Goal: Information Seeking & Learning: Check status

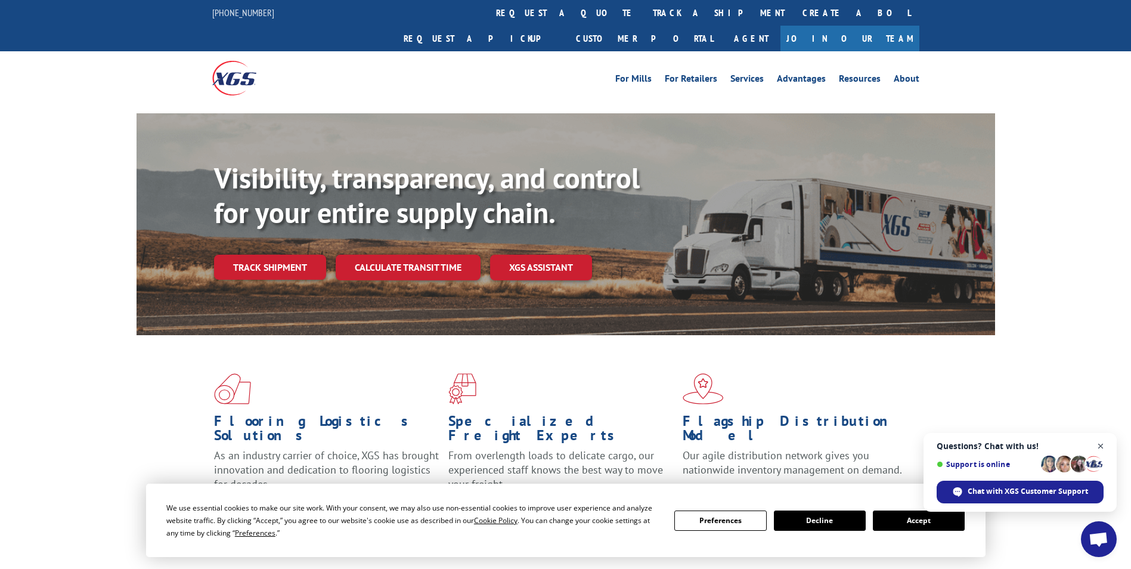
click at [1103, 444] on span "Close chat" at bounding box center [1100, 446] width 15 height 15
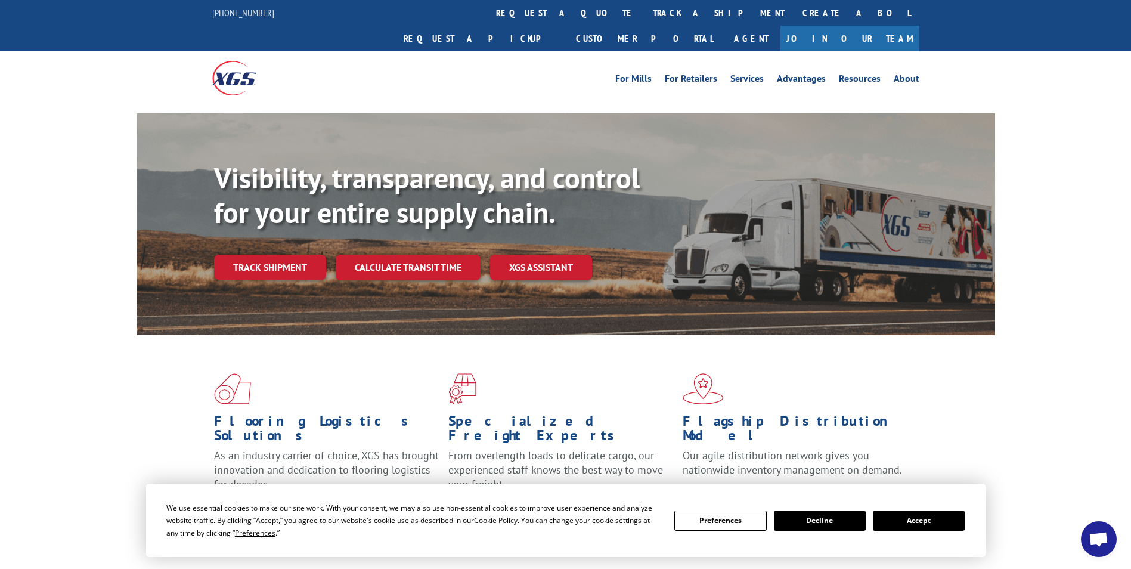
click at [929, 521] on button "Accept" at bounding box center [919, 520] width 92 height 20
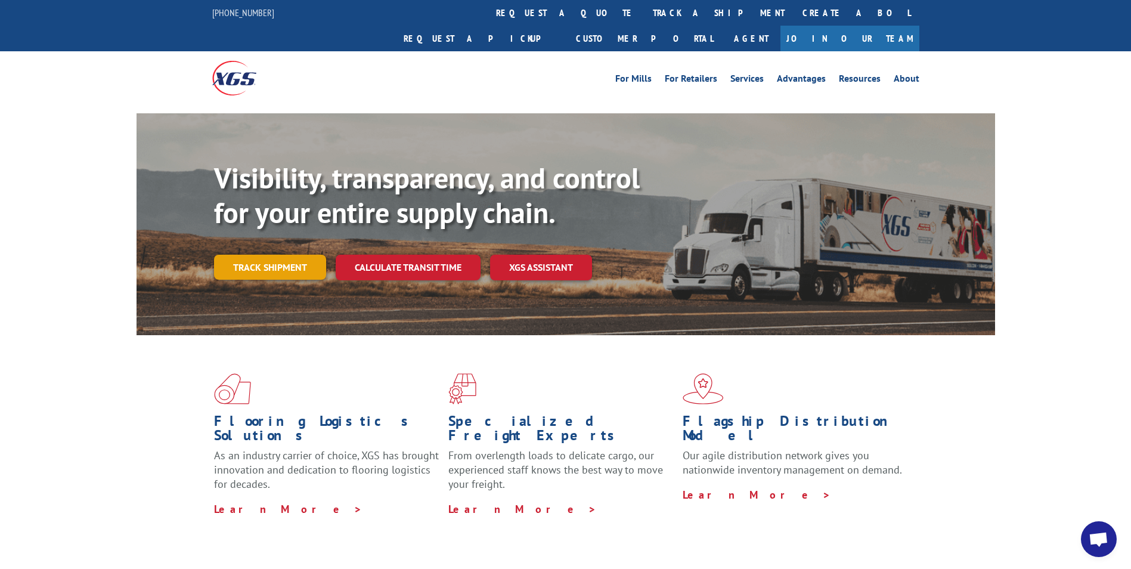
click at [255, 255] on link "Track shipment" at bounding box center [270, 267] width 112 height 25
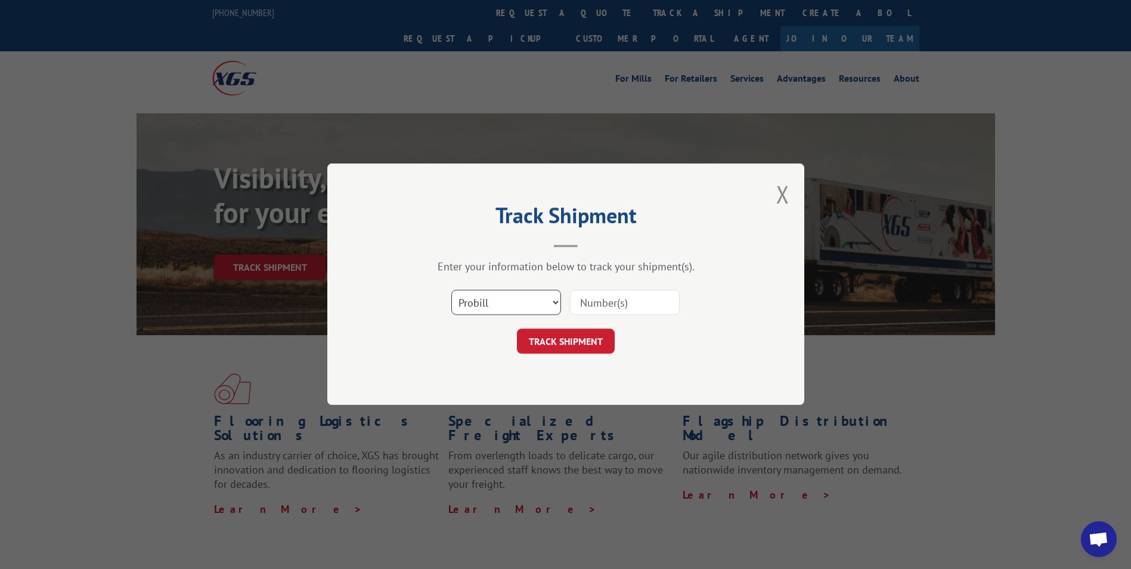
click at [506, 307] on select "Select category... Probill BOL PO" at bounding box center [506, 302] width 110 height 25
select select "bol"
click at [451, 290] on select "Select category... Probill BOL PO" at bounding box center [506, 302] width 110 height 25
click at [626, 306] on input at bounding box center [625, 302] width 110 height 25
type input "7063246"
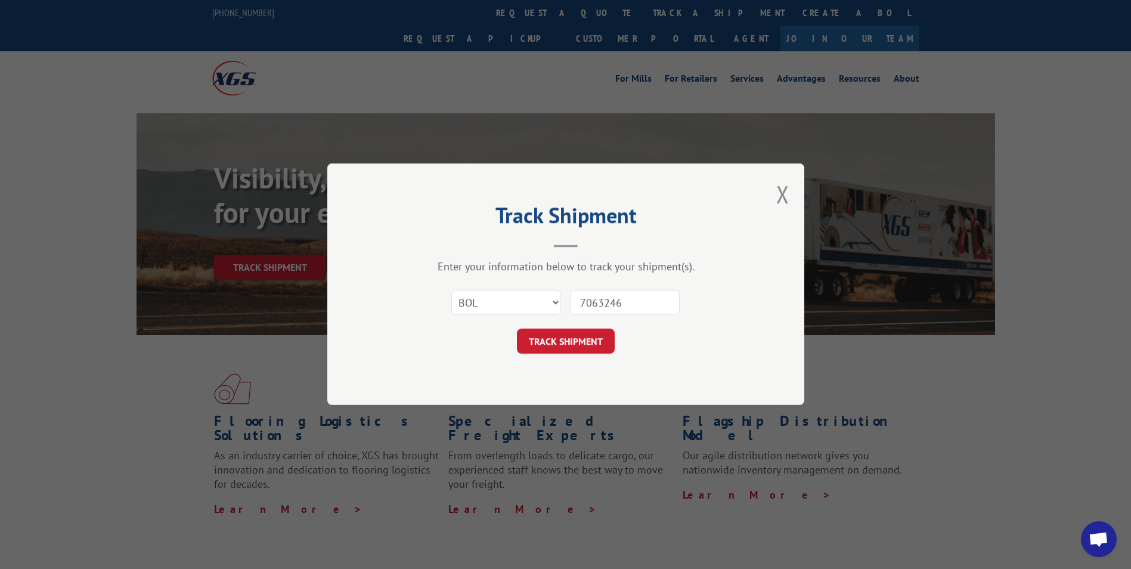
click at [517, 329] on button "TRACK SHIPMENT" at bounding box center [566, 341] width 98 height 25
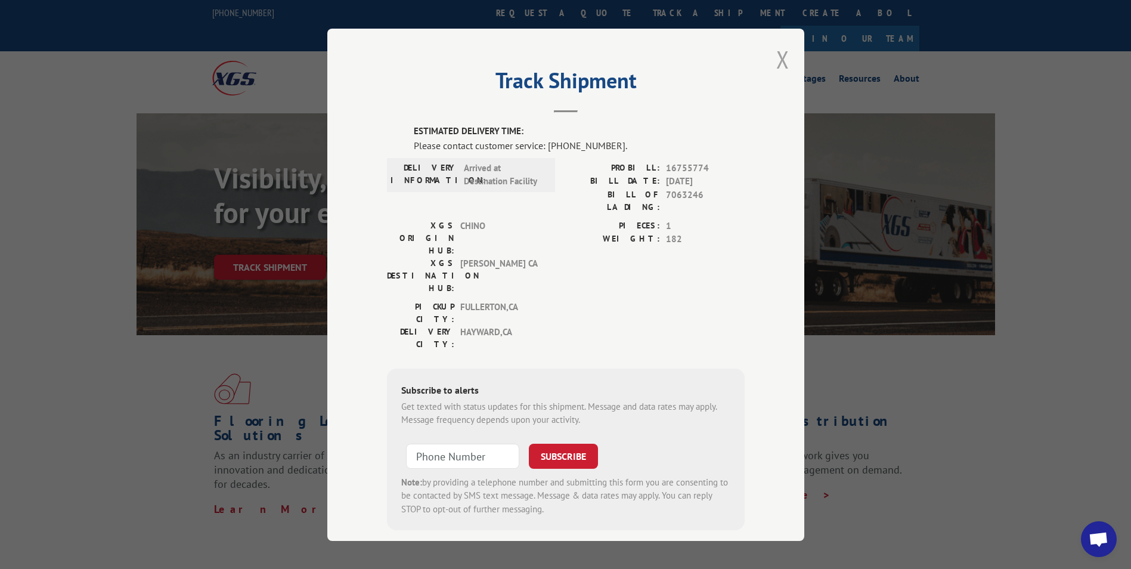
click at [776, 61] on button "Close modal" at bounding box center [782, 60] width 13 height 32
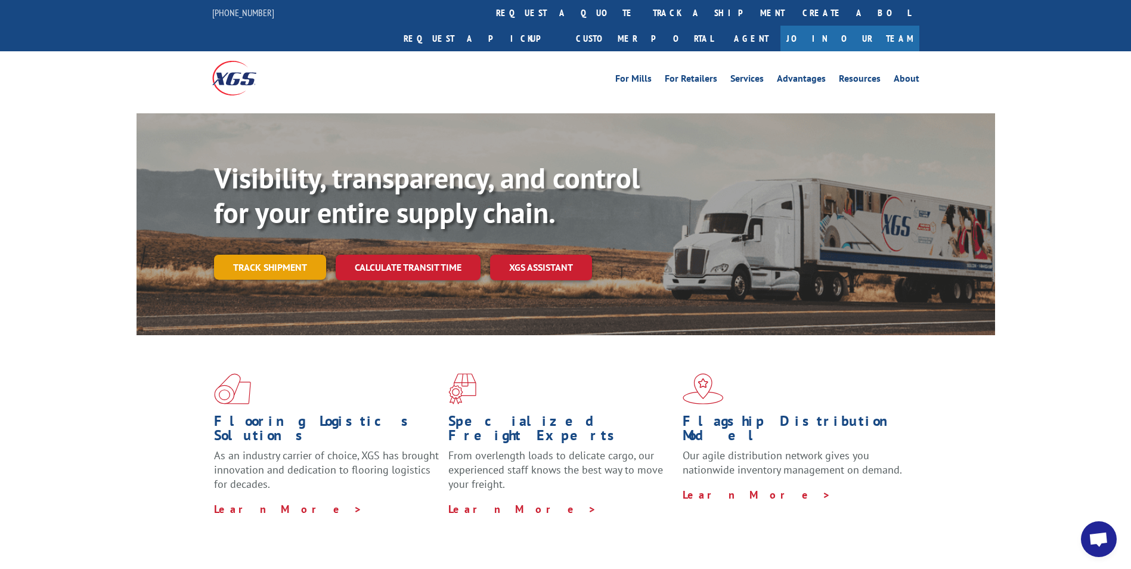
click at [289, 255] on link "Track shipment" at bounding box center [270, 267] width 112 height 25
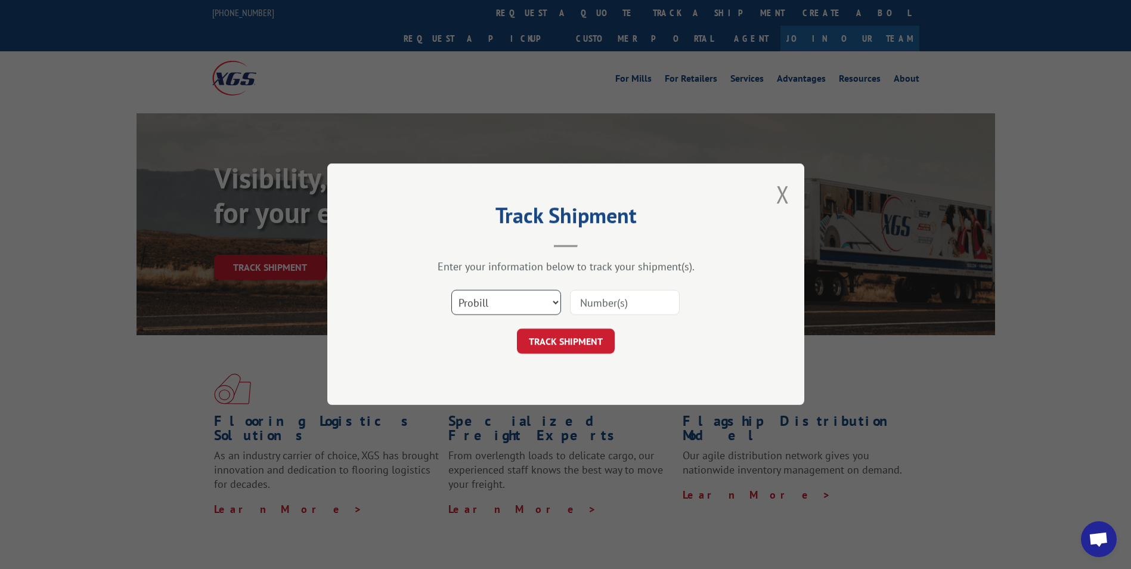
click at [488, 303] on select "Select category... Probill BOL PO" at bounding box center [506, 302] width 110 height 25
select select "bol"
click at [451, 290] on select "Select category... Probill BOL PO" at bounding box center [506, 302] width 110 height 25
click at [605, 305] on input at bounding box center [625, 302] width 110 height 25
type input "472383"
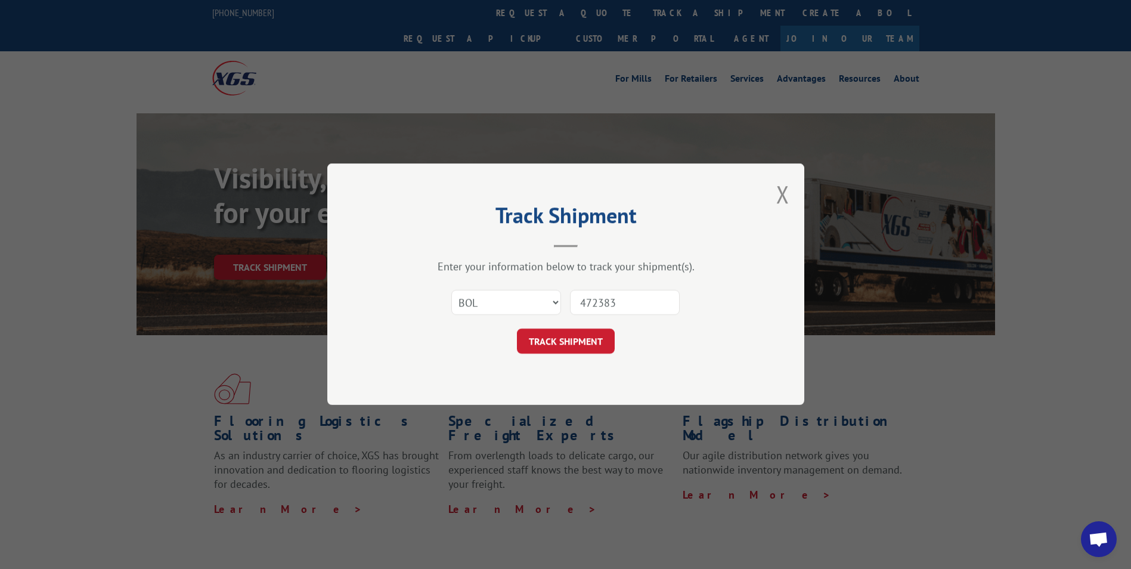
click button "TRACK SHIPMENT" at bounding box center [566, 341] width 98 height 25
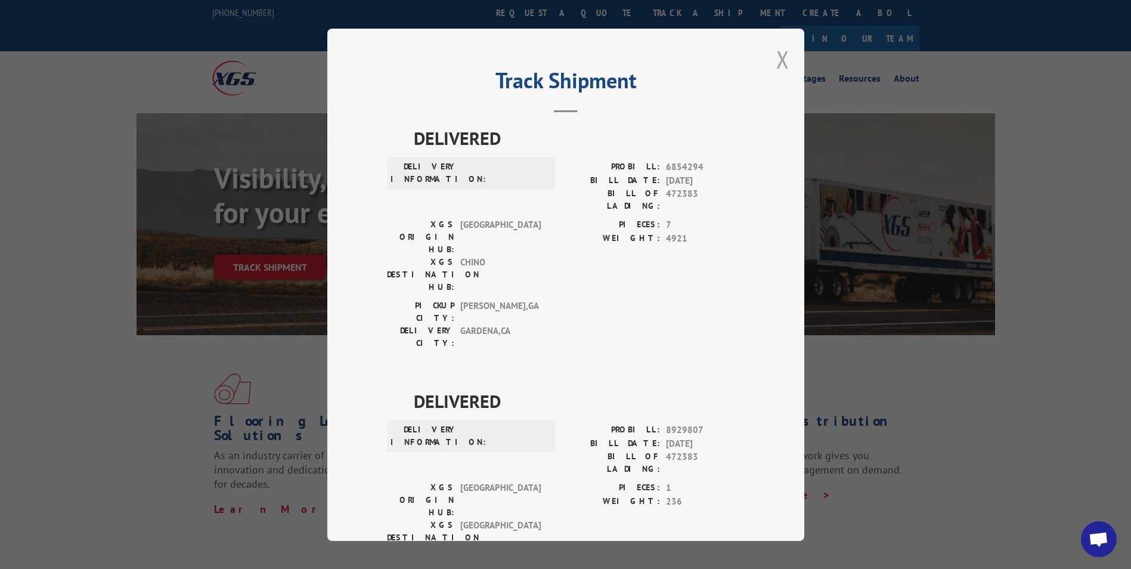
click at [776, 56] on button "Close modal" at bounding box center [782, 60] width 13 height 32
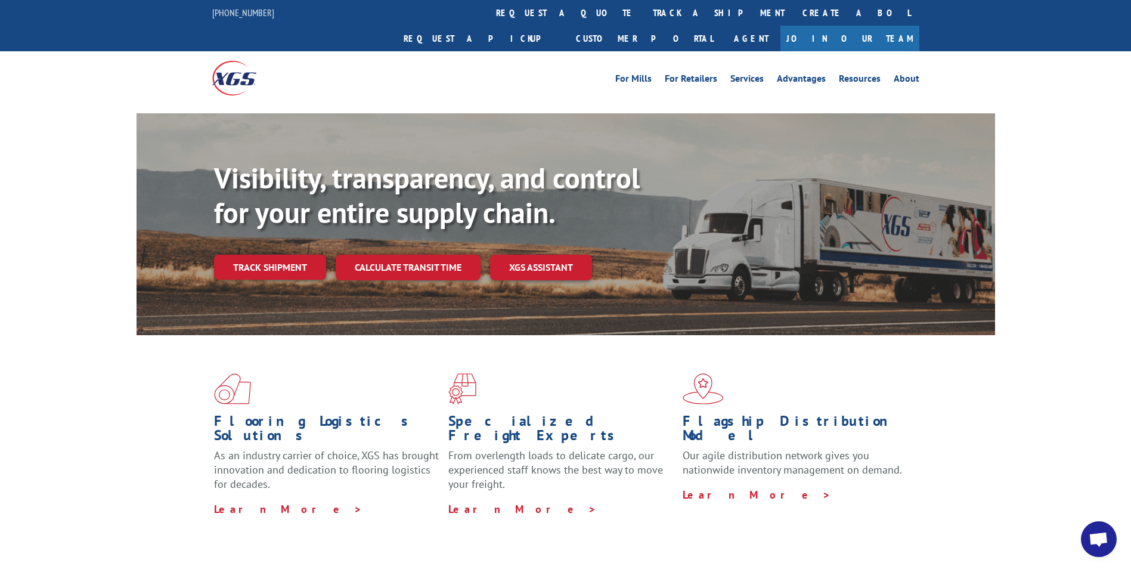
click at [281, 255] on link "Track shipment" at bounding box center [270, 267] width 112 height 25
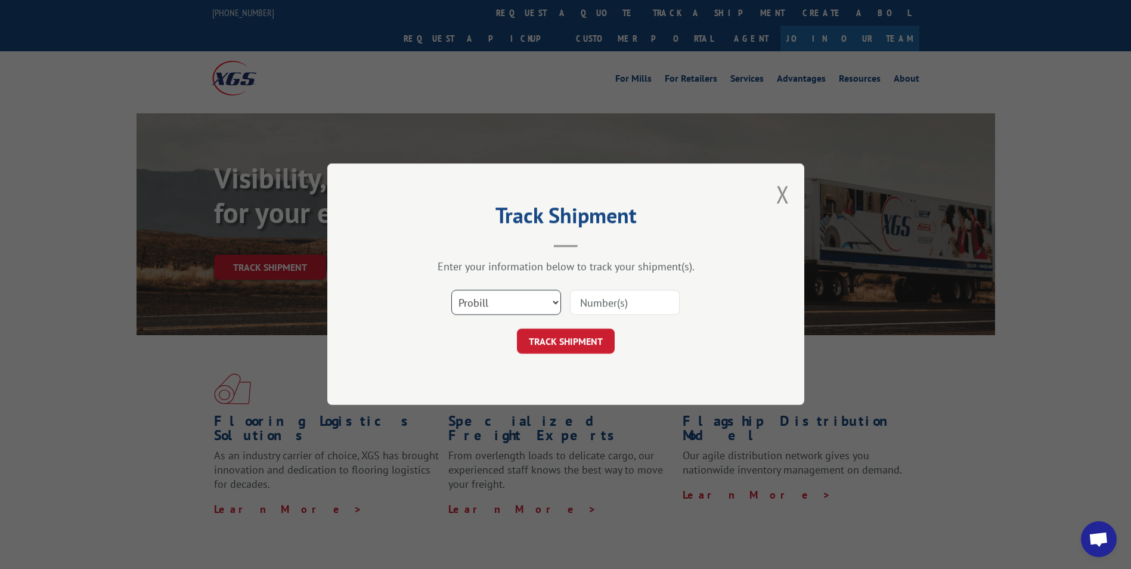
click at [512, 304] on select "Select category... Probill BOL PO" at bounding box center [506, 302] width 110 height 25
select select "bol"
click at [451, 290] on select "Select category... Probill BOL PO" at bounding box center [506, 302] width 110 height 25
click at [656, 304] on input at bounding box center [625, 302] width 110 height 25
click at [637, 295] on input at bounding box center [625, 302] width 110 height 25
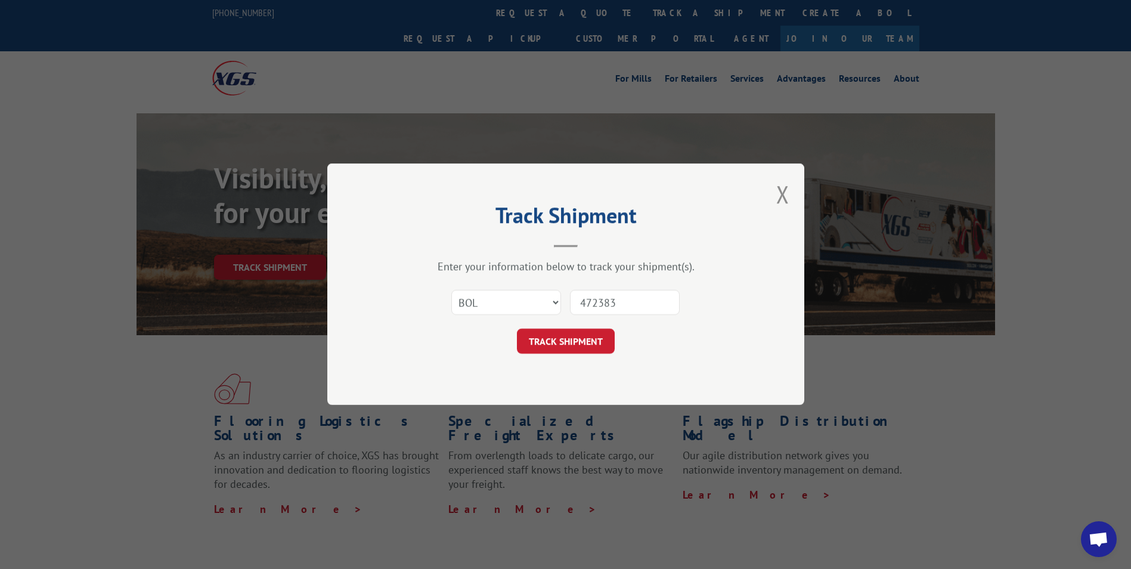
type input "472383"
click at [517, 329] on button "TRACK SHIPMENT" at bounding box center [566, 341] width 98 height 25
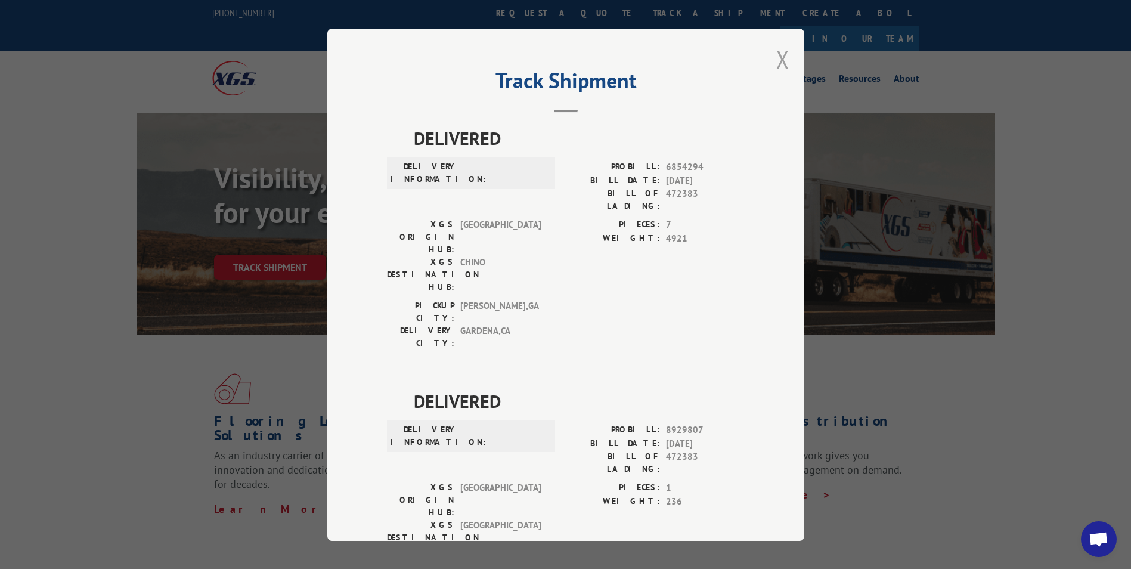
click at [782, 58] on button "Close modal" at bounding box center [782, 60] width 13 height 32
